Goal: Find specific page/section: Find specific page/section

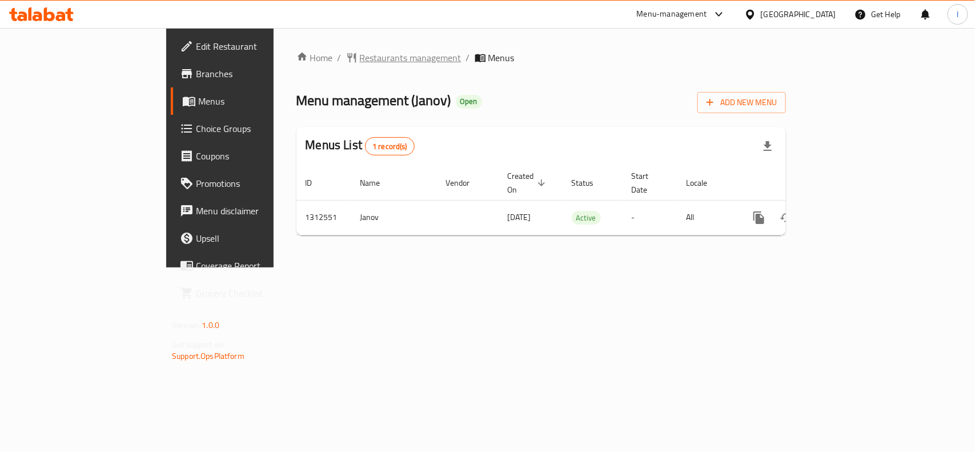
click at [360, 55] on span "Restaurants management" at bounding box center [411, 58] width 102 height 14
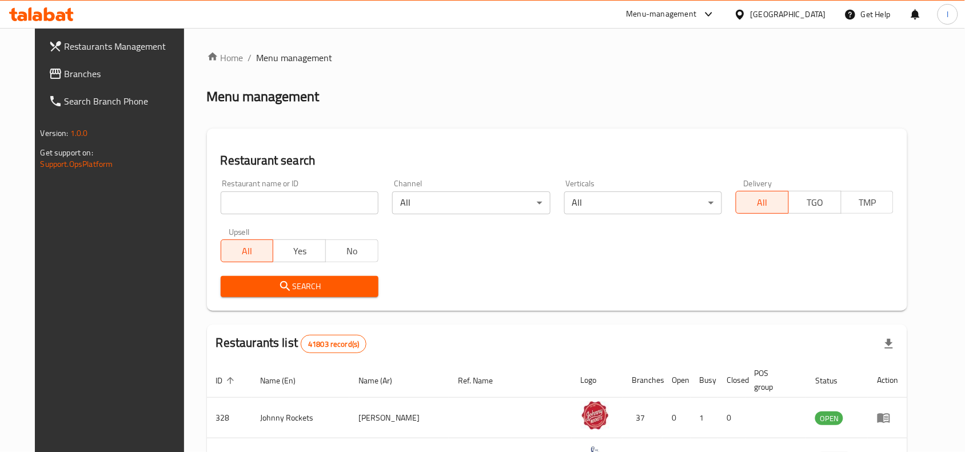
click at [65, 75] on span "Branches" at bounding box center [126, 74] width 122 height 14
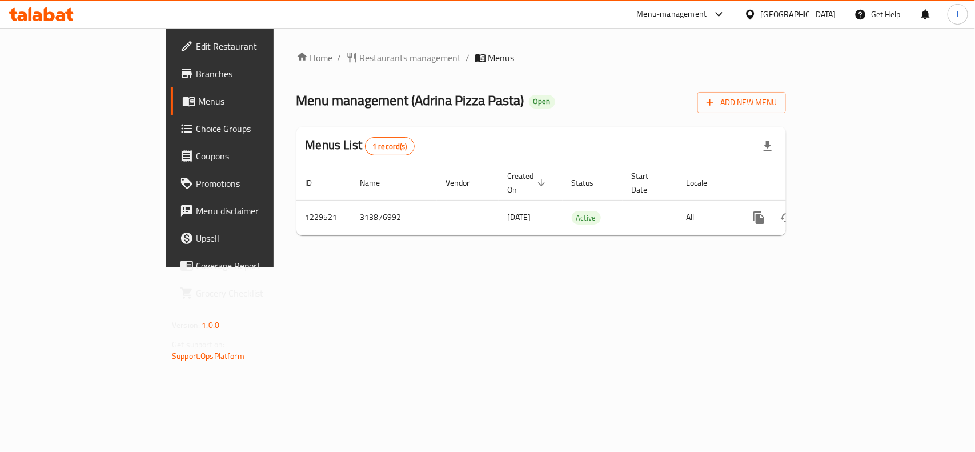
click at [196, 133] on span "Choice Groups" at bounding box center [258, 129] width 124 height 14
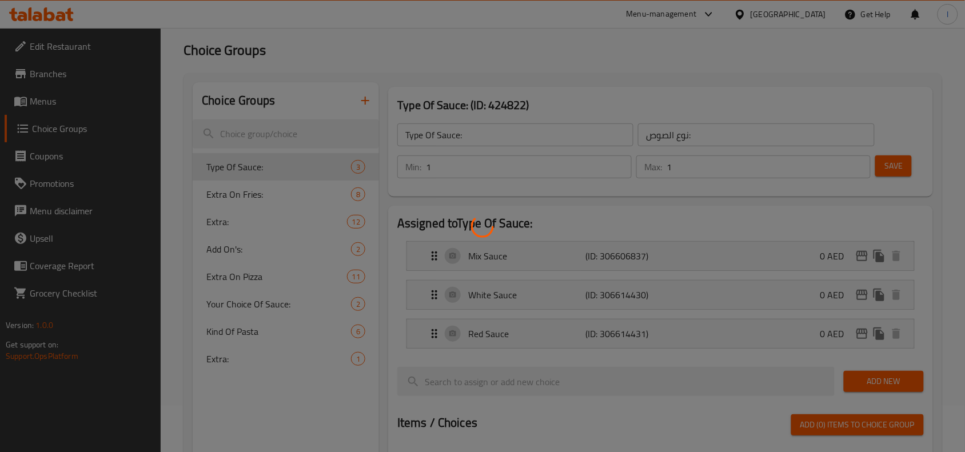
scroll to position [71, 0]
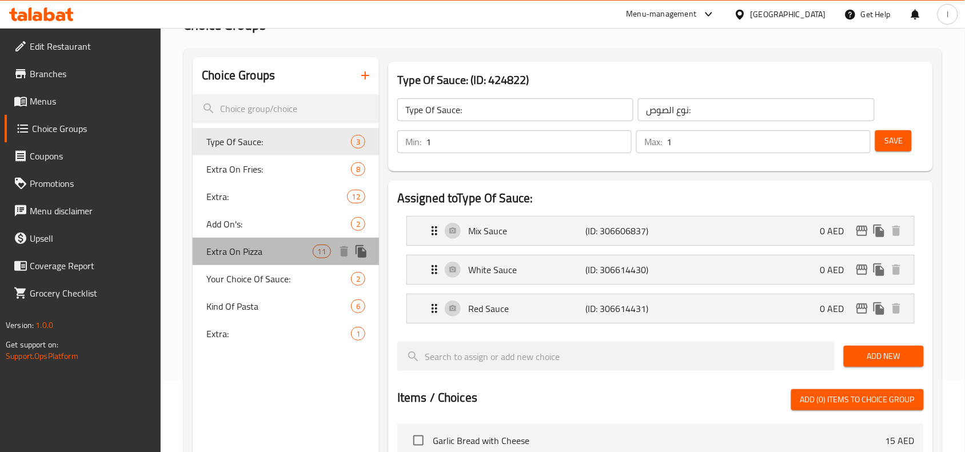
click at [254, 255] on span "Extra On Pizza" at bounding box center [259, 252] width 106 height 14
type input "Extra On Pizza"
type input "اضافي على البيتزا"
type input "0"
type input "6"
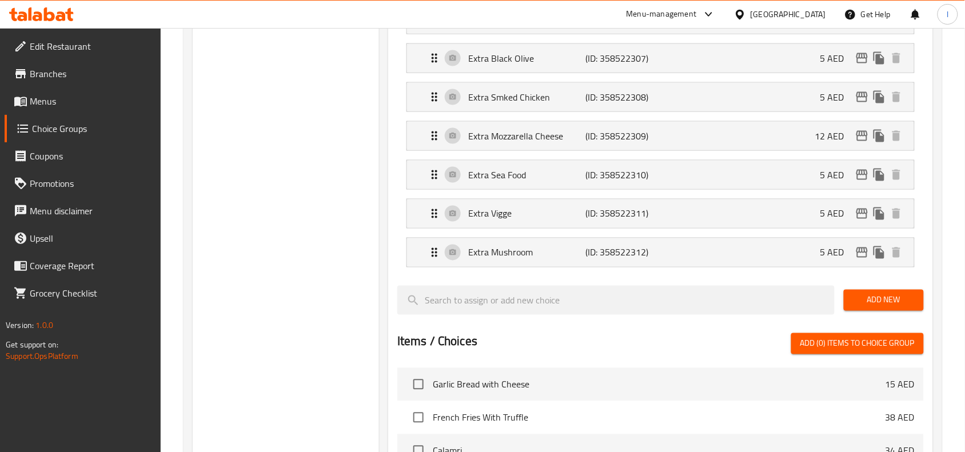
scroll to position [429, 0]
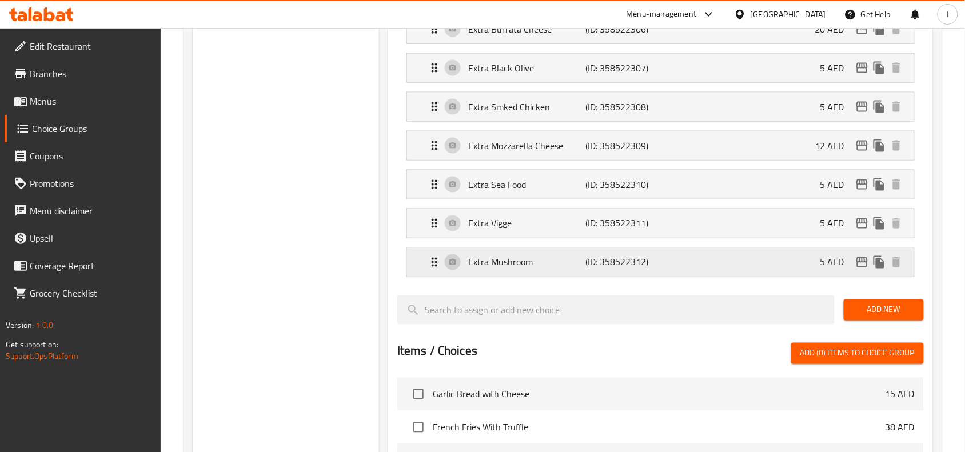
click at [495, 269] on p "Extra Mushroom" at bounding box center [526, 262] width 117 height 14
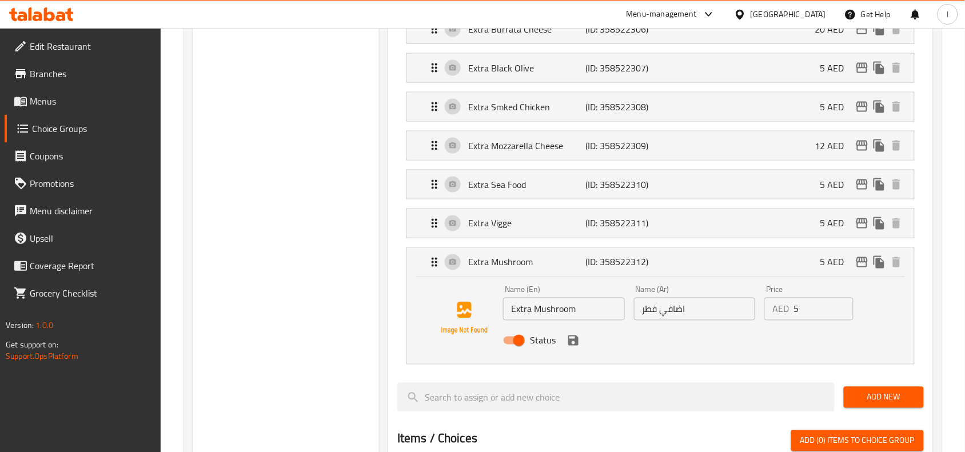
click at [391, 226] on div "Assigned to Extra On Pizza Extra Shrimp (ID: 358522302) 5 AED Name (En) Extra S…" at bounding box center [660, 282] width 545 height 918
click at [510, 266] on p "Extra Mushroom" at bounding box center [526, 262] width 117 height 14
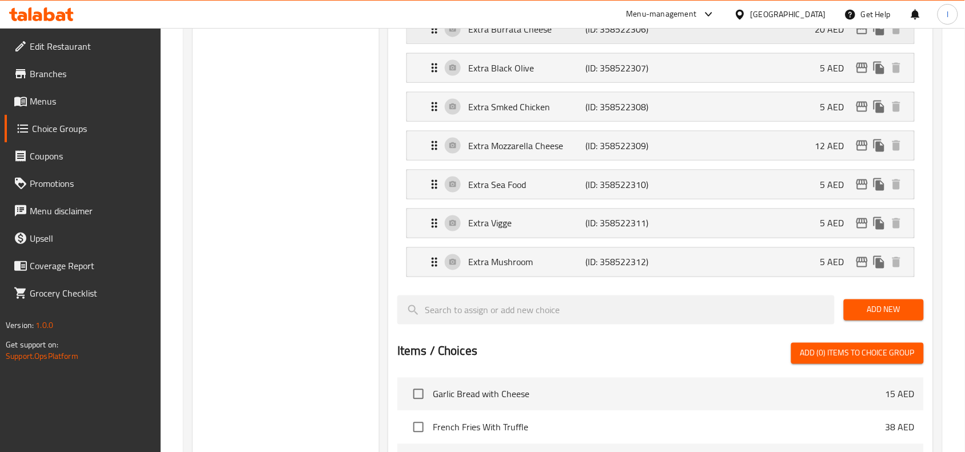
click at [518, 38] on div "Extra Burrata Cheese (ID: 358522306) 20 AED" at bounding box center [663, 29] width 473 height 29
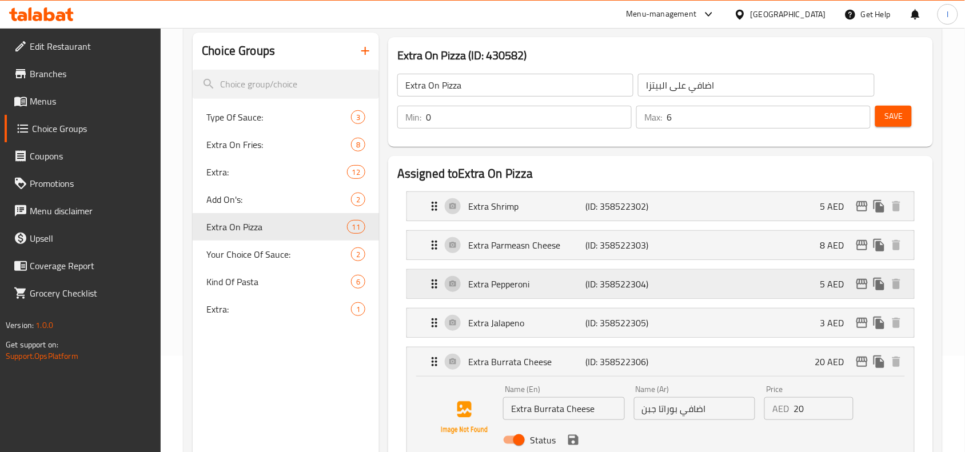
scroll to position [71, 0]
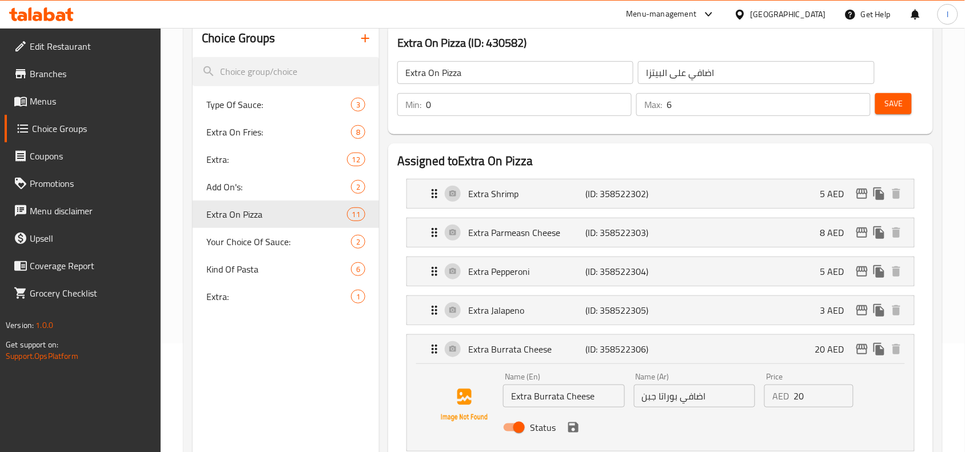
scroll to position [143, 0]
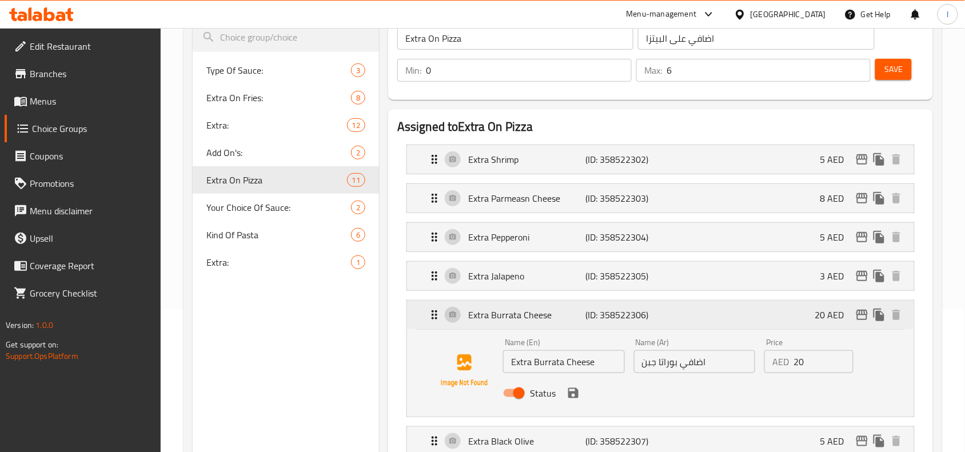
click at [529, 320] on p "Extra Burrata Cheese" at bounding box center [526, 315] width 117 height 14
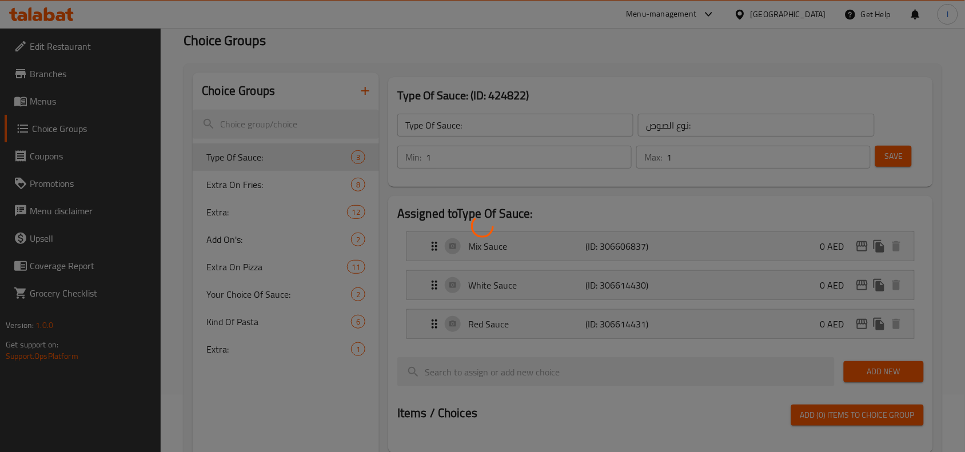
scroll to position [162, 0]
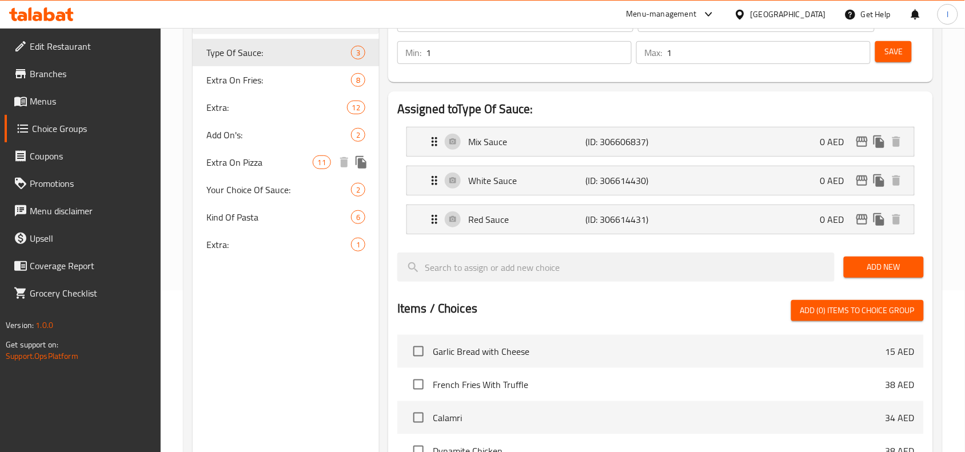
click at [255, 158] on span "Extra On Pizza" at bounding box center [259, 162] width 106 height 14
type input "Extra On Pizza"
type input "اضافي على البيتزا"
type input "0"
type input "6"
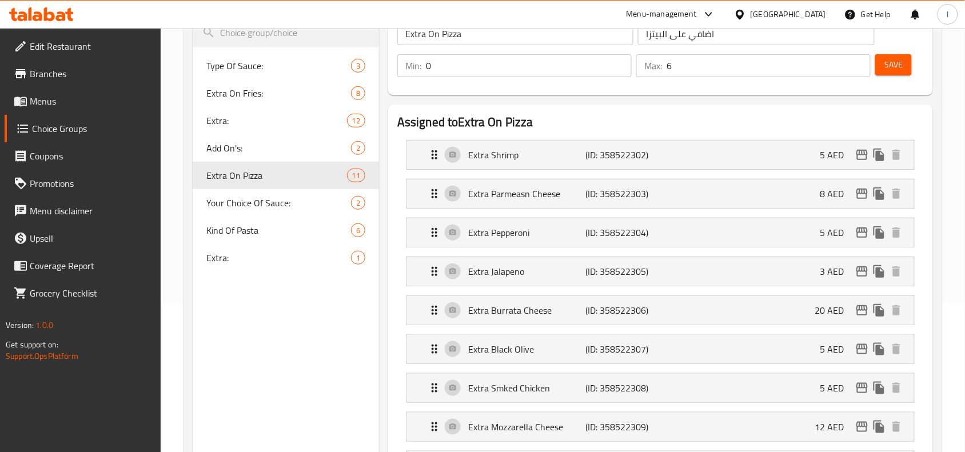
scroll to position [0, 0]
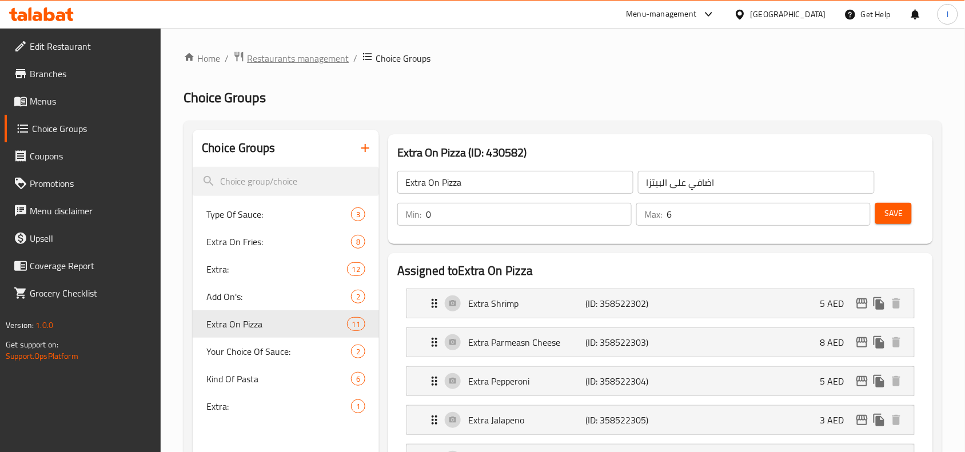
click at [259, 51] on span "Restaurants management" at bounding box center [298, 58] width 102 height 14
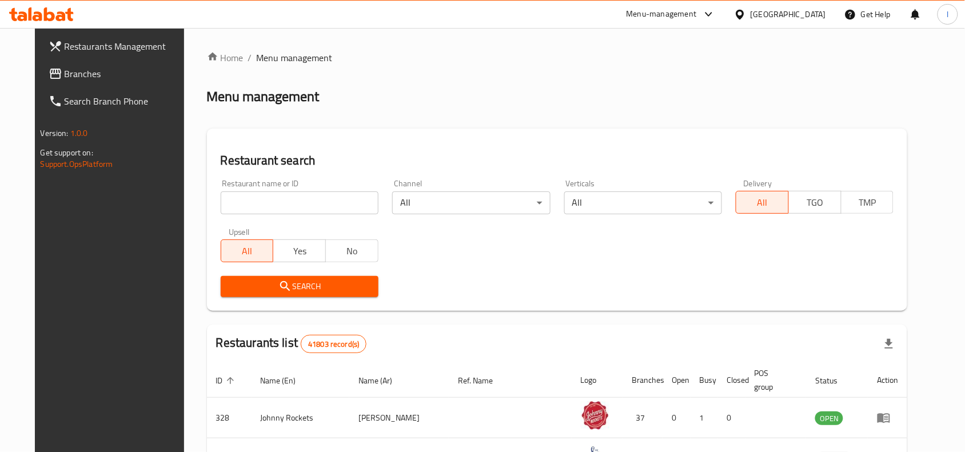
click at [65, 74] on span "Branches" at bounding box center [126, 74] width 122 height 14
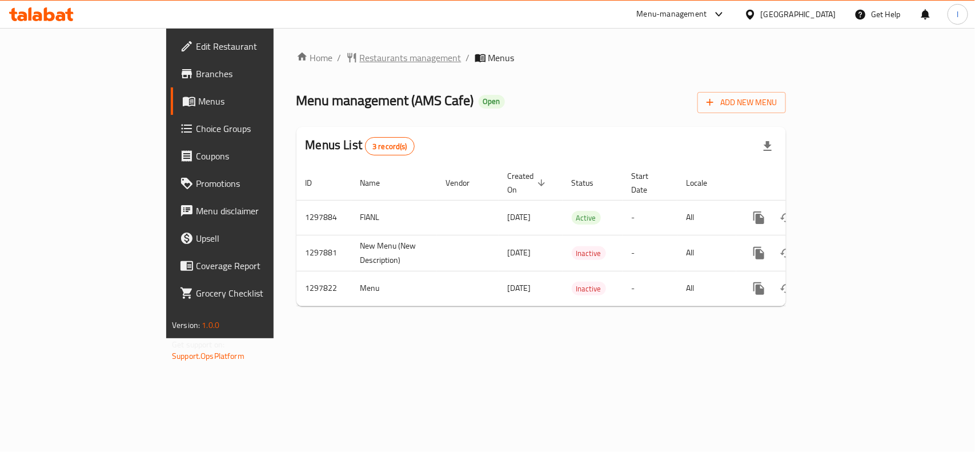
click at [360, 58] on span "Restaurants management" at bounding box center [411, 58] width 102 height 14
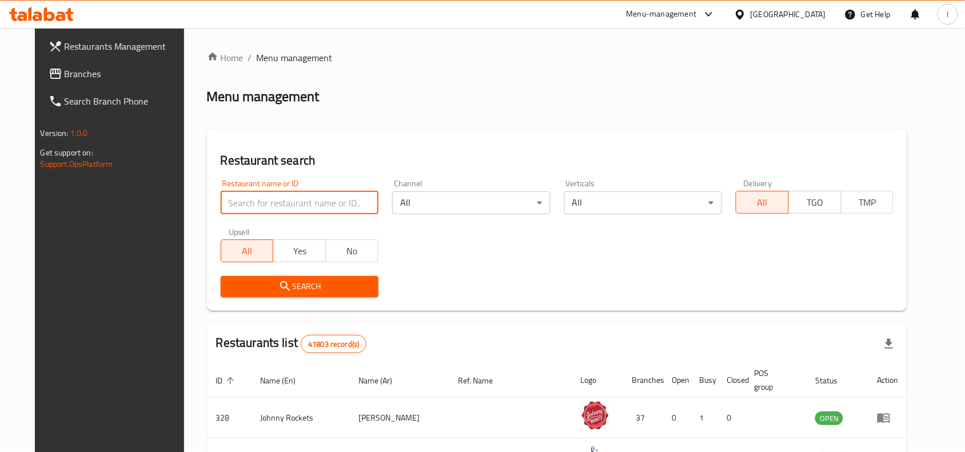
paste input "700636"
type input "700636"
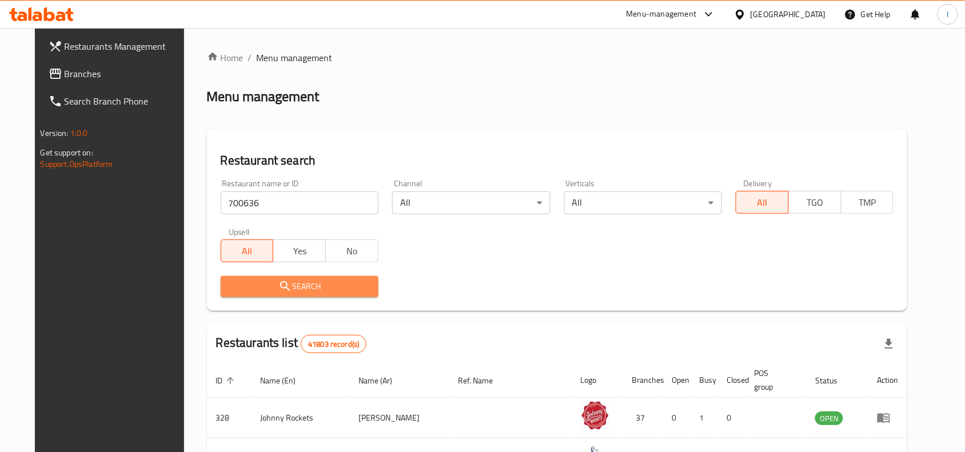
click at [284, 286] on span "Search" at bounding box center [299, 286] width 139 height 14
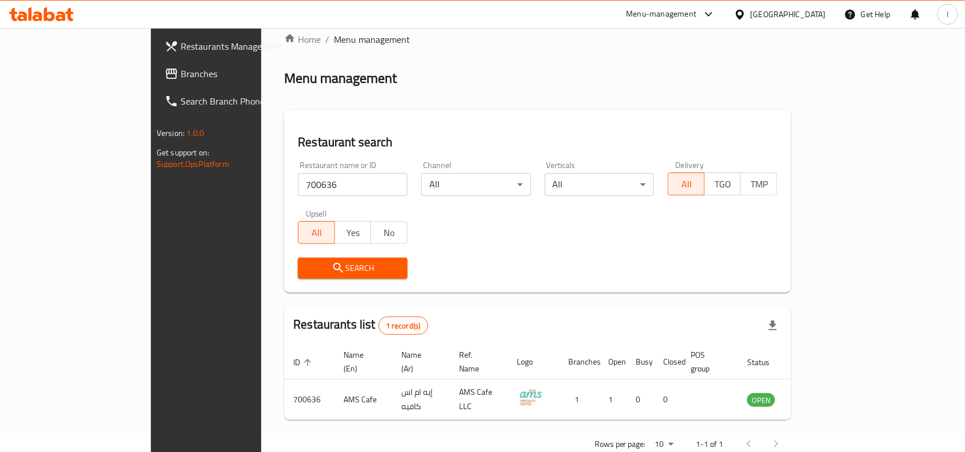
scroll to position [35, 0]
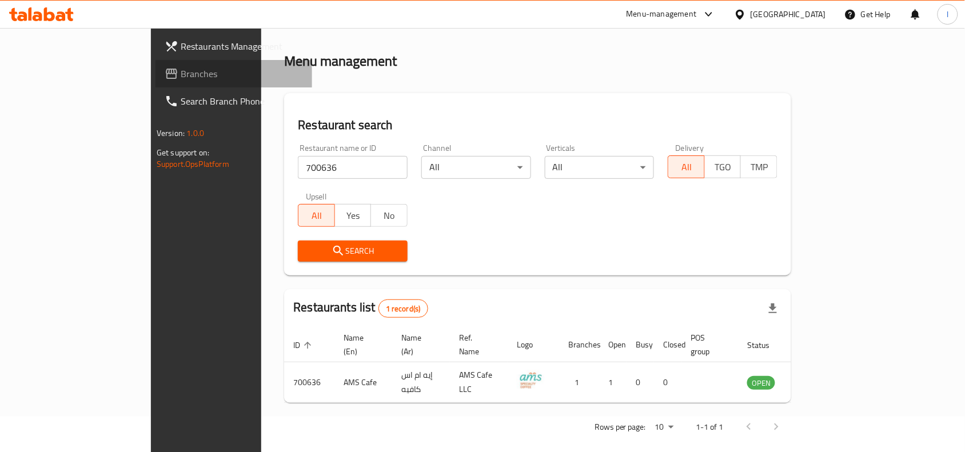
click at [181, 69] on span "Branches" at bounding box center [242, 74] width 122 height 14
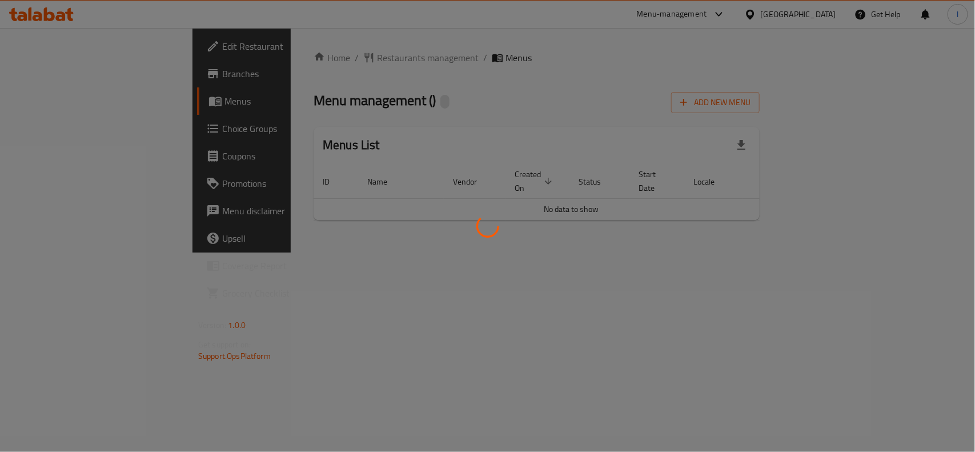
click at [289, 113] on div at bounding box center [487, 226] width 975 height 452
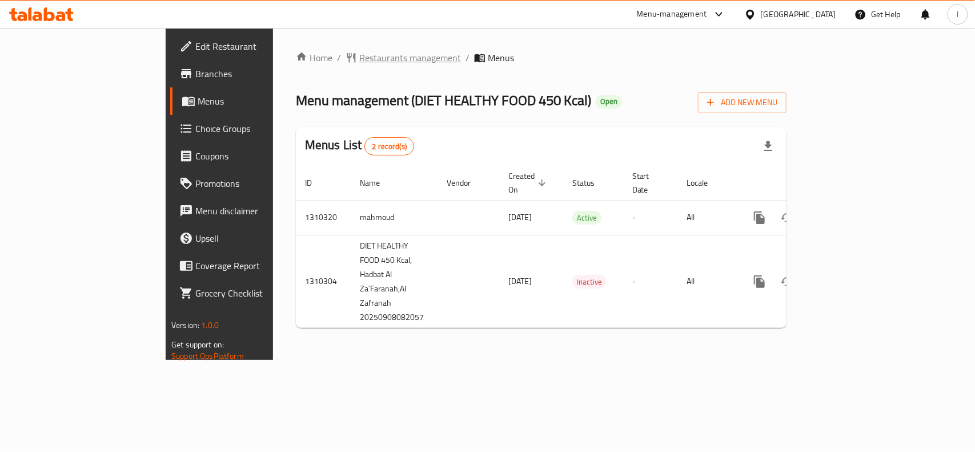
click at [359, 59] on span "Restaurants management" at bounding box center [410, 58] width 102 height 14
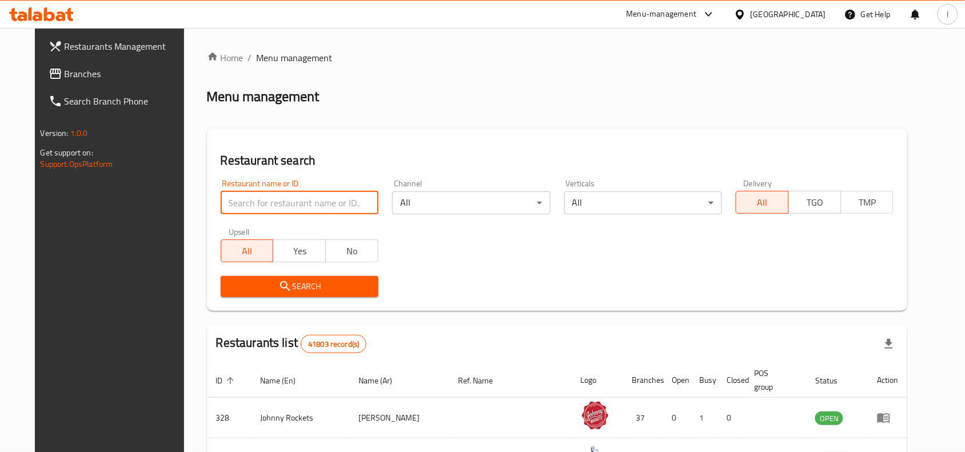
click at [270, 201] on input "search" at bounding box center [300, 202] width 158 height 23
paste input "705411"
type input "705411"
click button "Search" at bounding box center [300, 286] width 158 height 21
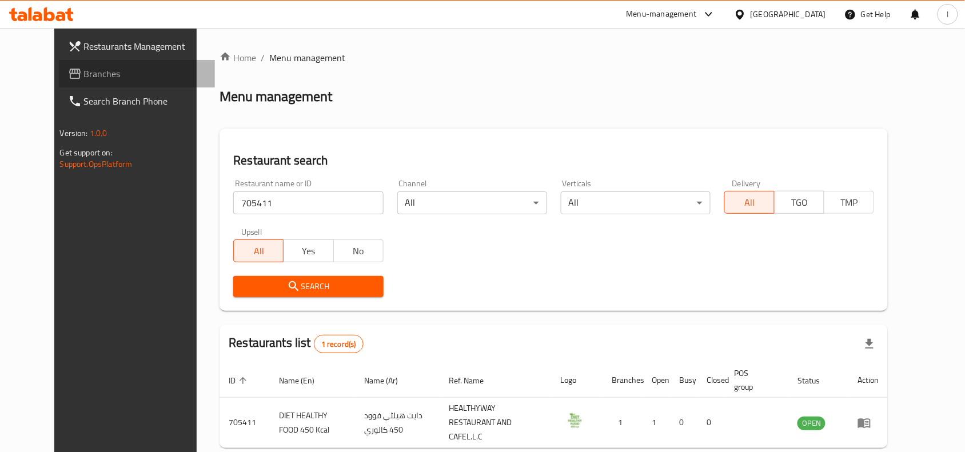
click at [84, 75] on span "Branches" at bounding box center [145, 74] width 122 height 14
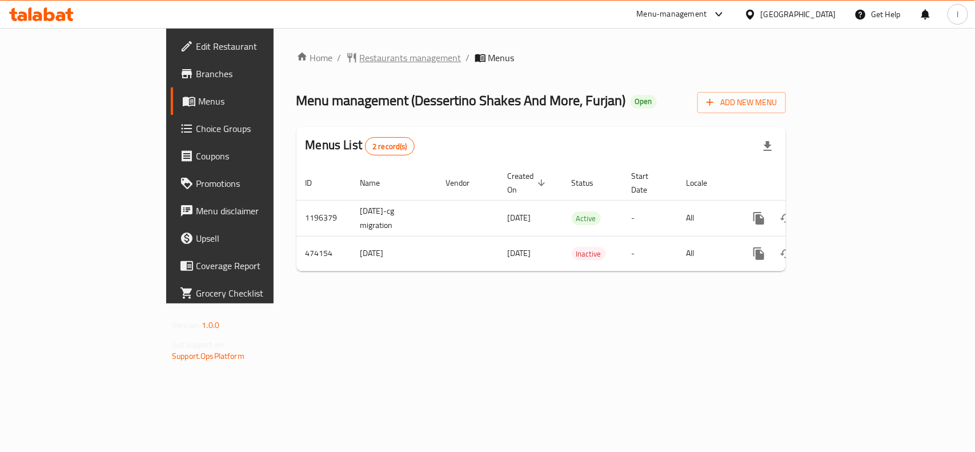
click at [360, 52] on span "Restaurants management" at bounding box center [411, 58] width 102 height 14
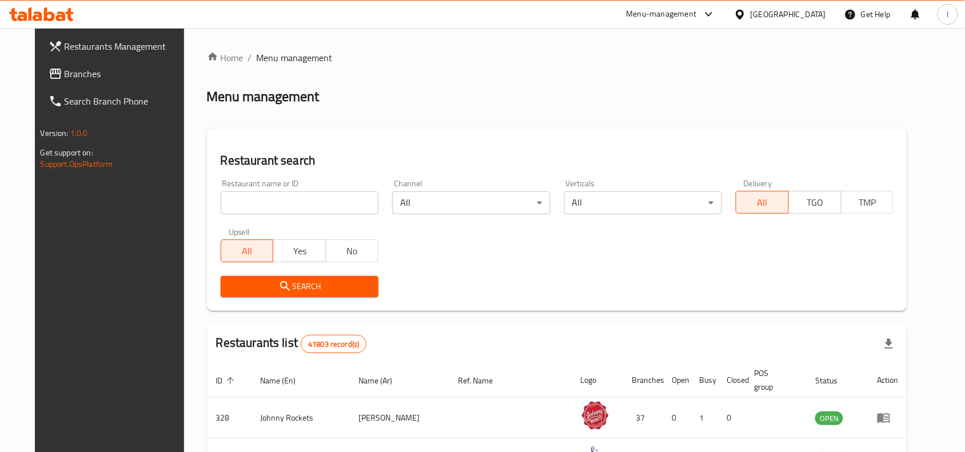
click at [275, 198] on input "search" at bounding box center [300, 202] width 158 height 23
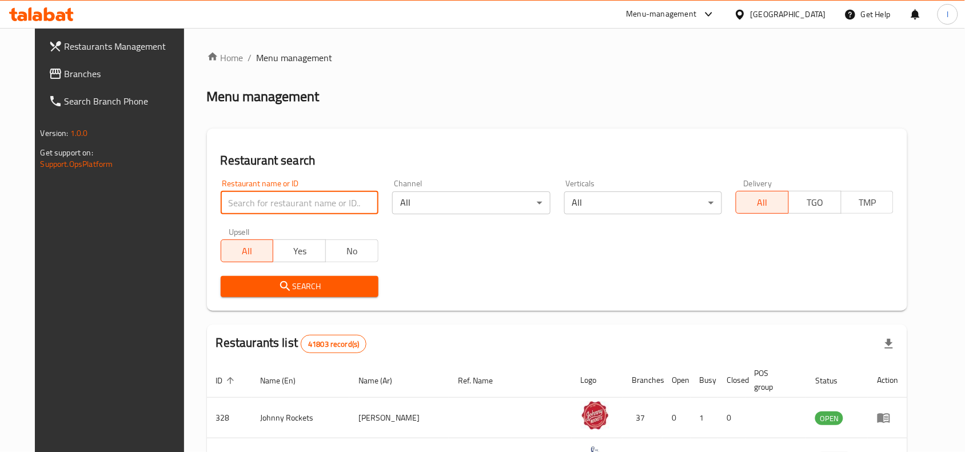
paste input "633597"
type input "633597"
click button "Search" at bounding box center [300, 286] width 158 height 21
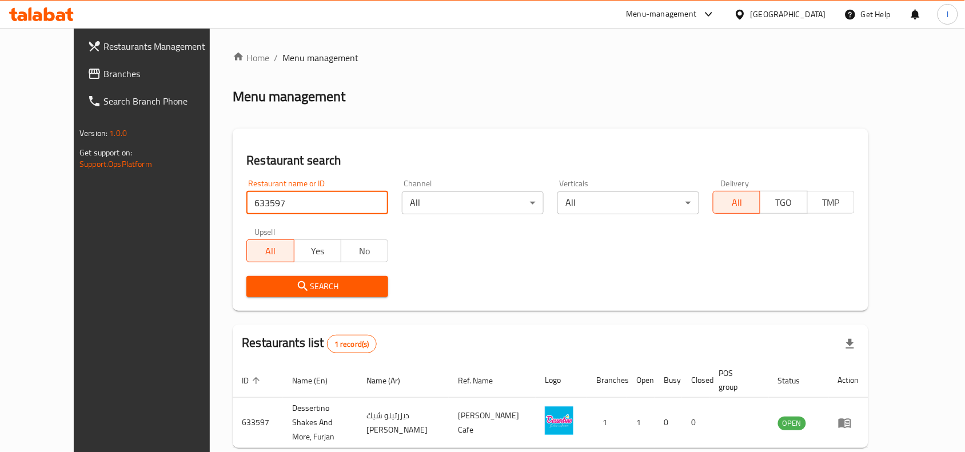
scroll to position [35, 0]
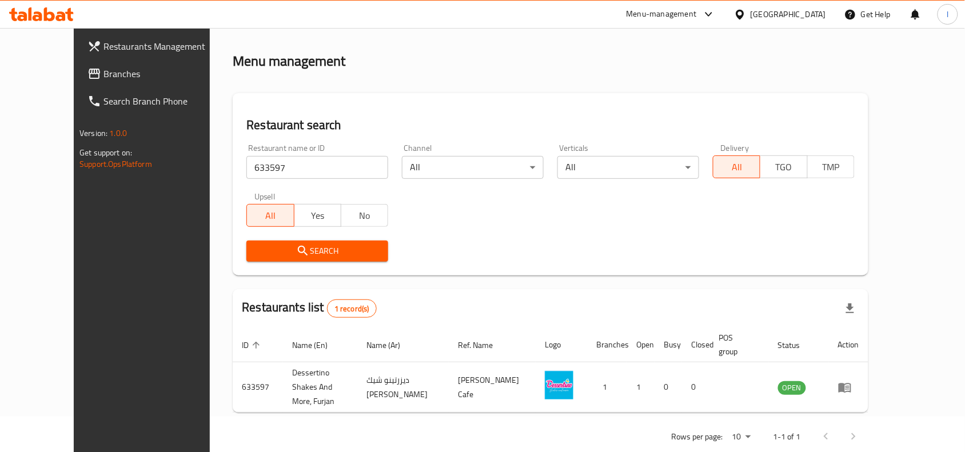
drag, startPoint x: 54, startPoint y: 74, endPoint x: 116, endPoint y: 66, distance: 62.3
click at [103, 74] on span "Branches" at bounding box center [164, 74] width 122 height 14
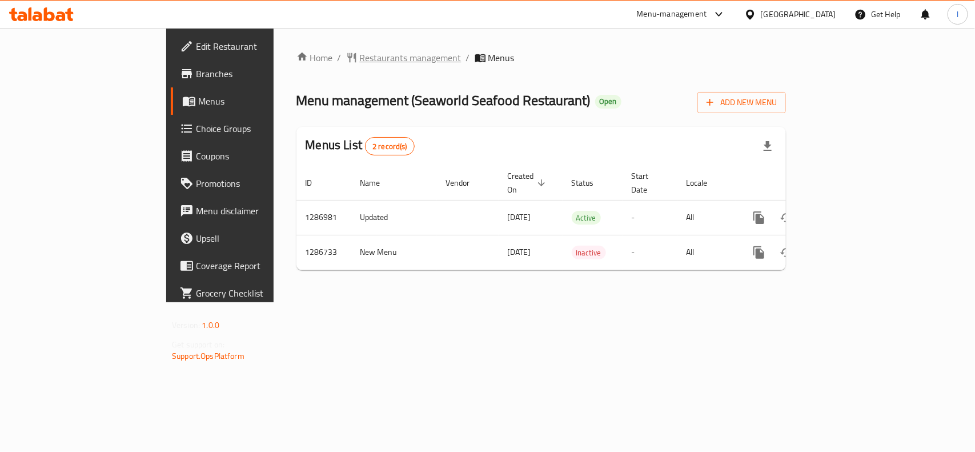
click at [360, 57] on span "Restaurants management" at bounding box center [411, 58] width 102 height 14
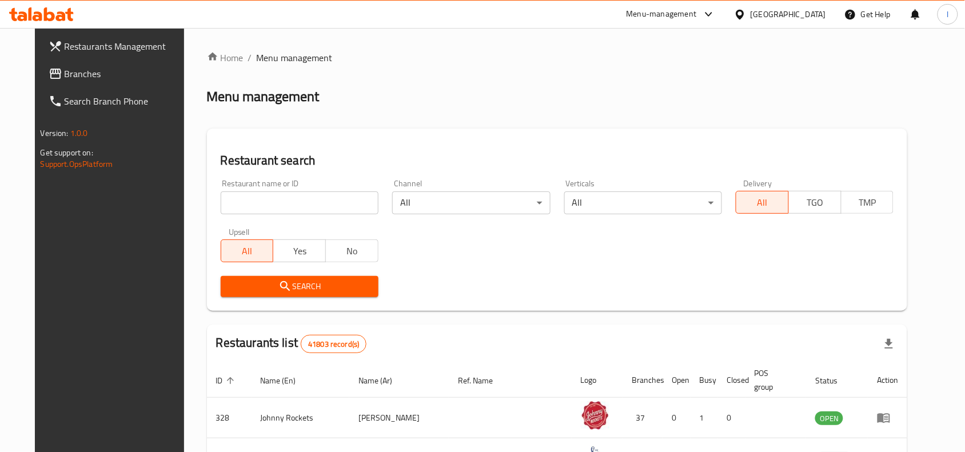
click at [249, 197] on input "search" at bounding box center [300, 202] width 158 height 23
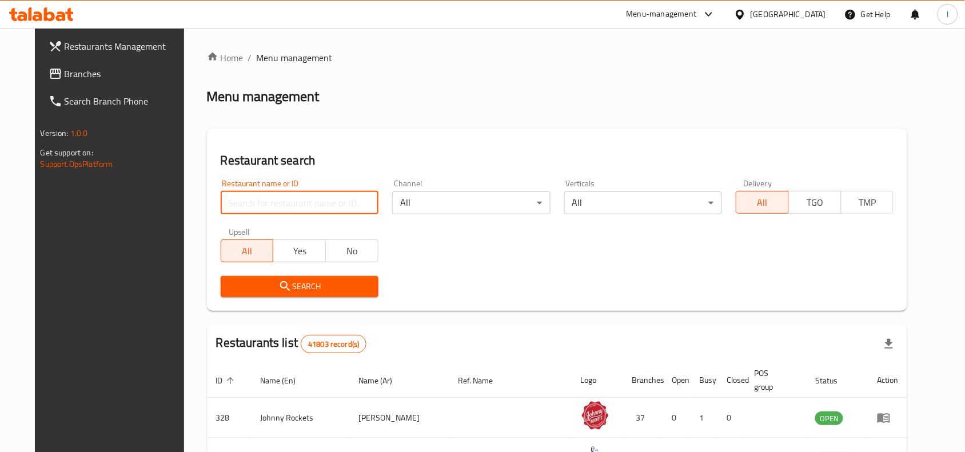
paste input "696396"
type input "696396"
click button "Search" at bounding box center [300, 286] width 158 height 21
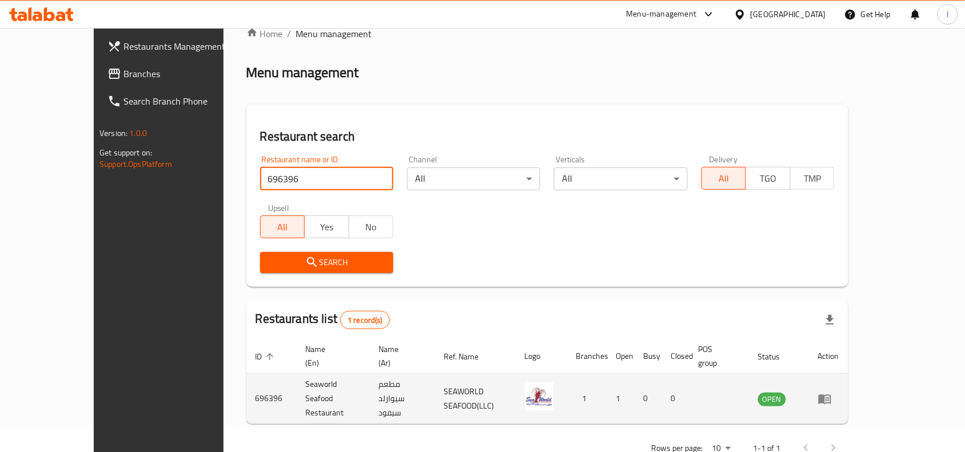
scroll to position [35, 0]
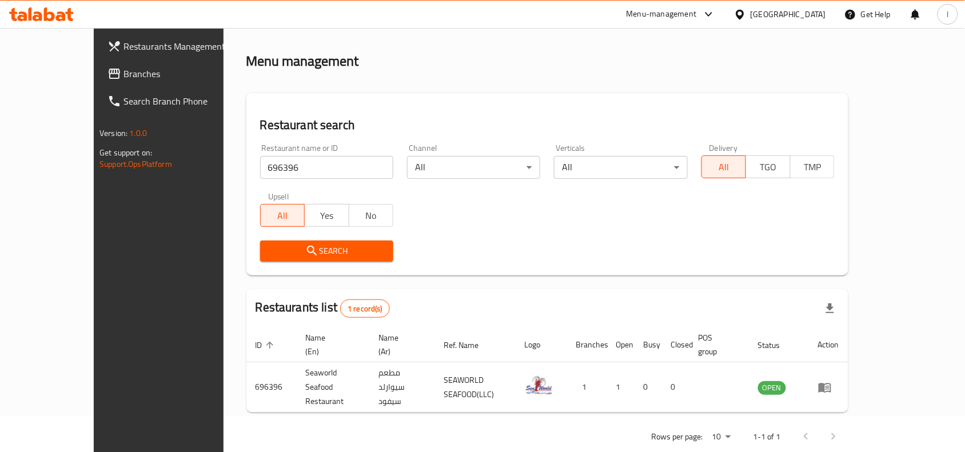
click at [123, 73] on span "Branches" at bounding box center [184, 74] width 122 height 14
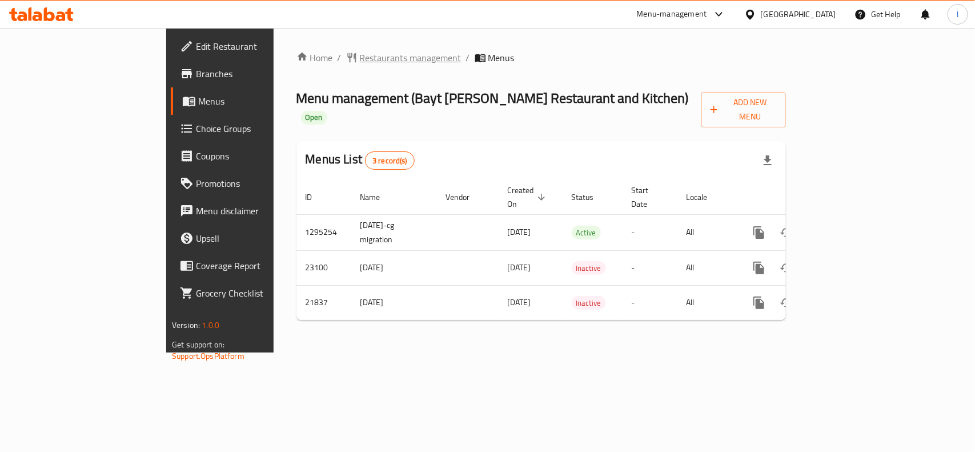
click at [360, 53] on span "Restaurants management" at bounding box center [411, 58] width 102 height 14
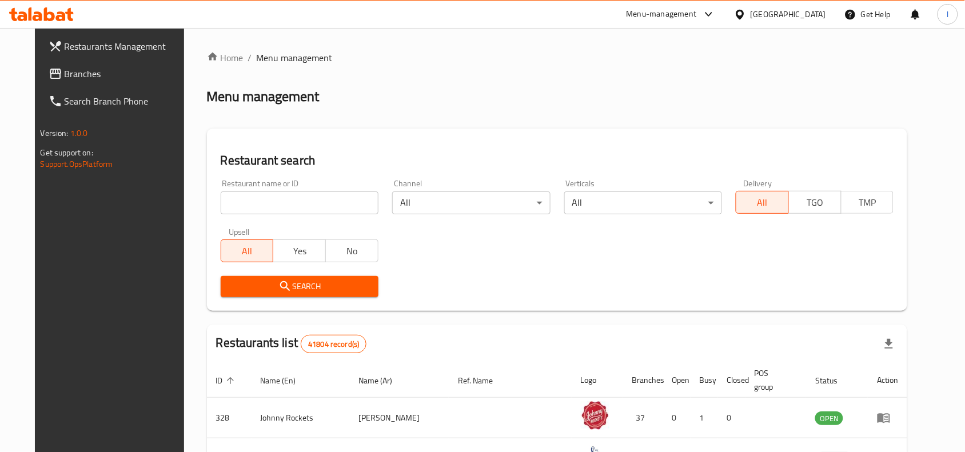
click at [265, 205] on input "search" at bounding box center [300, 202] width 158 height 23
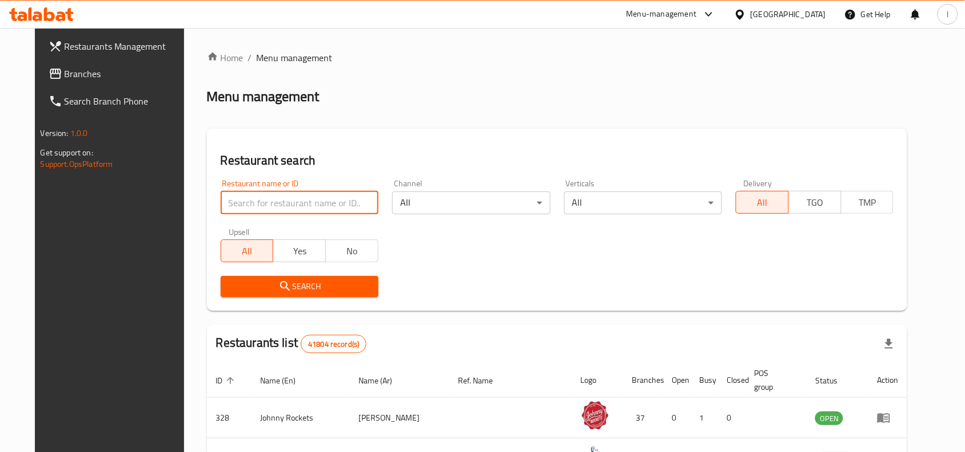
paste input "11489"
type input "11489"
click button "Search" at bounding box center [300, 286] width 158 height 21
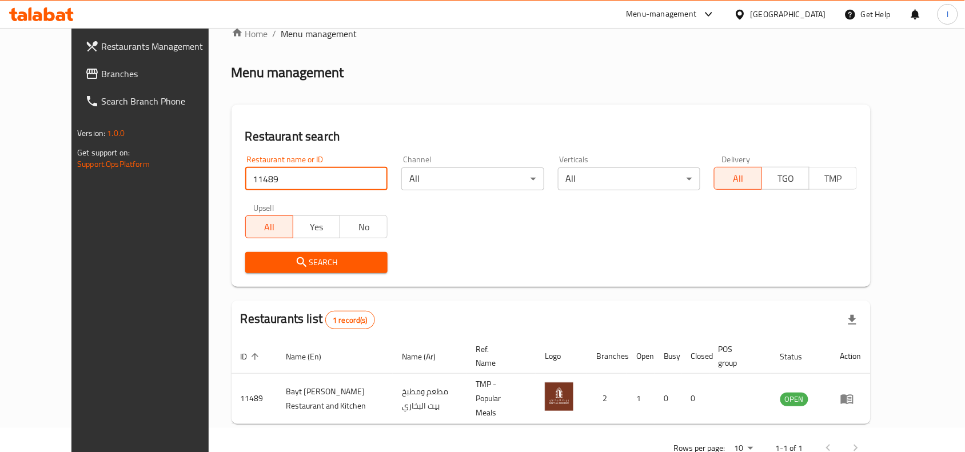
scroll to position [35, 0]
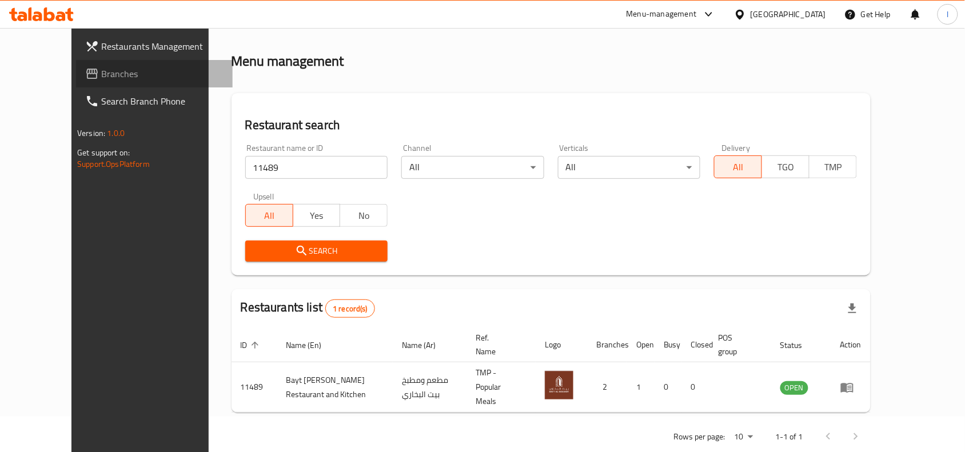
click at [85, 70] on span at bounding box center [93, 74] width 16 height 14
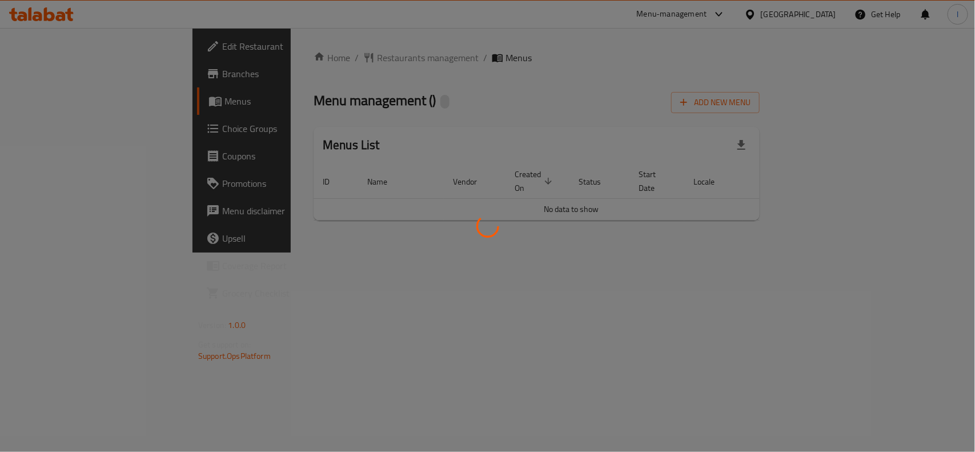
click at [332, 100] on div at bounding box center [487, 226] width 975 height 452
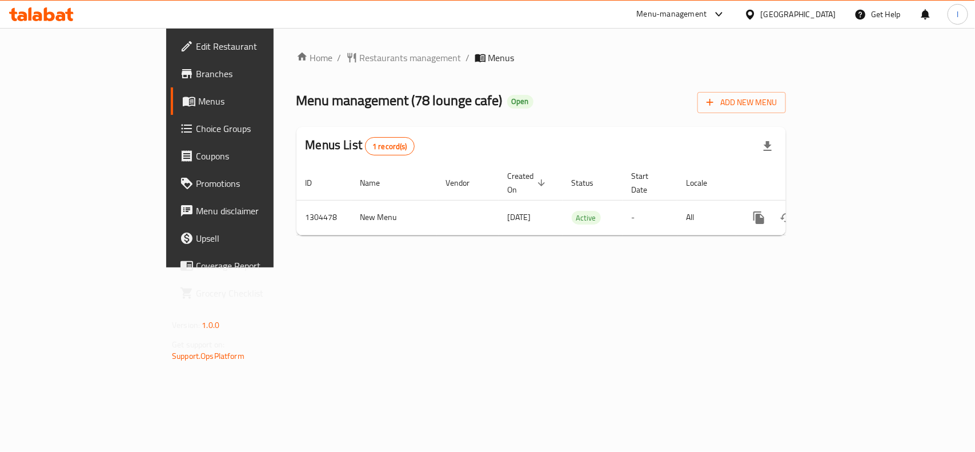
click at [94, 23] on div "Menu-management [GEOGRAPHIC_DATA] Get Help l" at bounding box center [487, 14] width 975 height 27
click at [360, 59] on span "Restaurants management" at bounding box center [411, 58] width 102 height 14
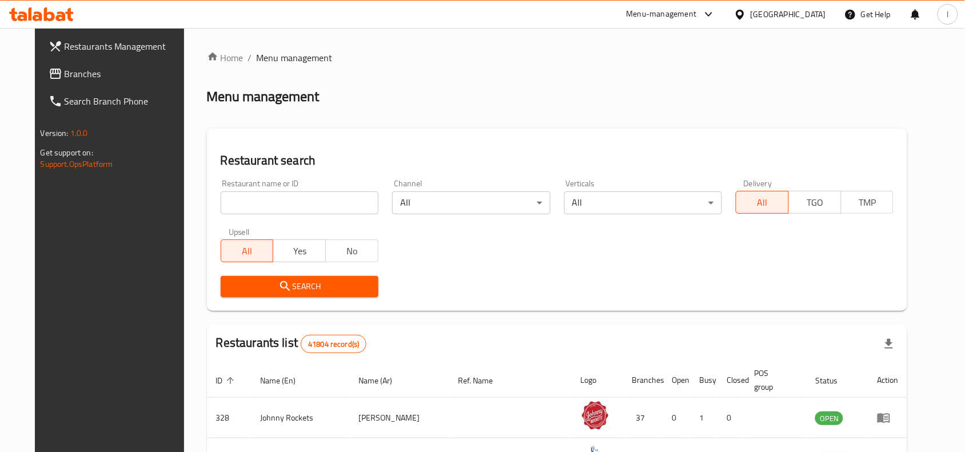
click at [250, 198] on input "search" at bounding box center [300, 202] width 158 height 23
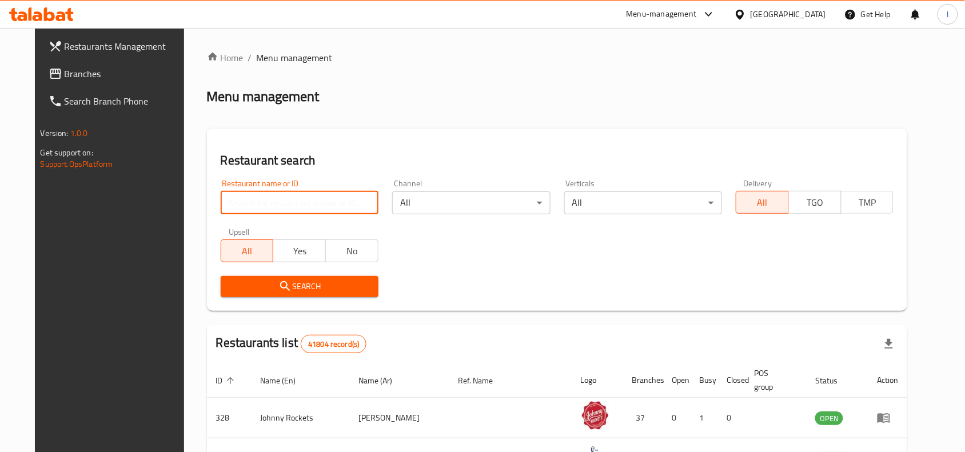
paste input "703254"
type input "703254"
click button "Search" at bounding box center [300, 286] width 158 height 21
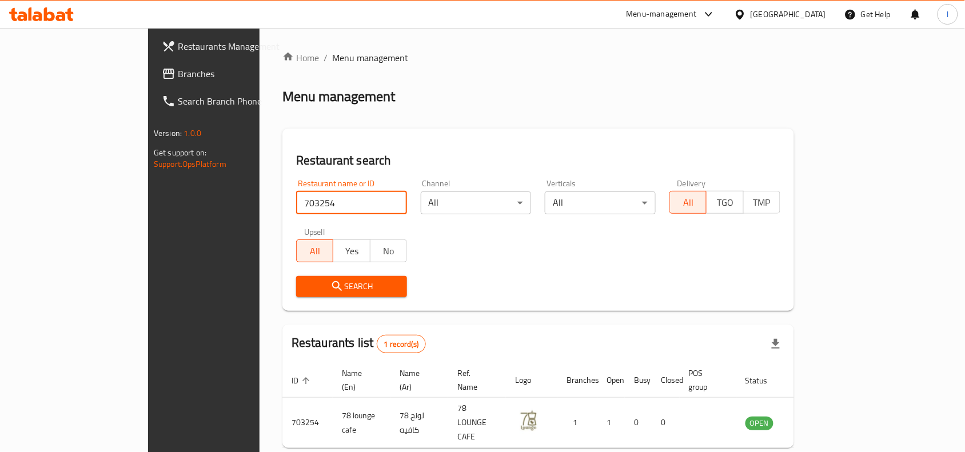
click at [305, 279] on span "Search" at bounding box center [351, 286] width 93 height 14
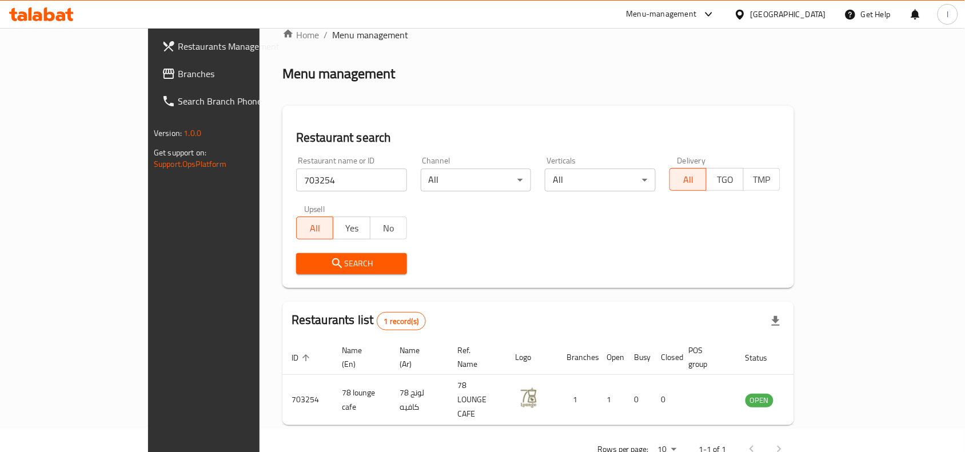
scroll to position [35, 0]
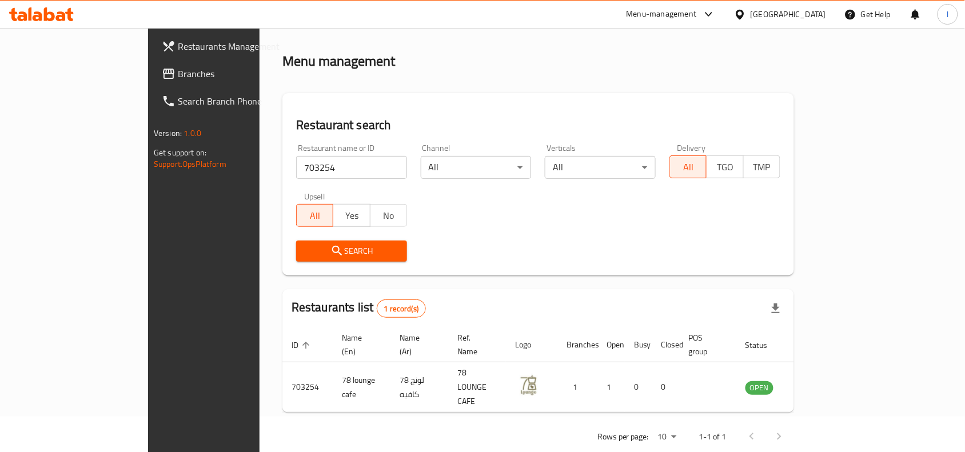
click at [153, 81] on link "Branches" at bounding box center [231, 73] width 157 height 27
